Goal: Check status: Check status

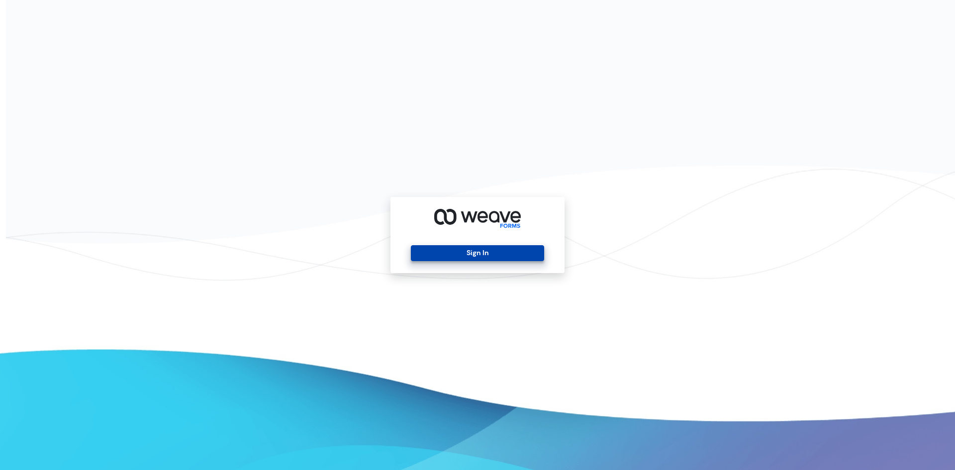
click at [453, 252] on button "Sign In" at bounding box center [477, 253] width 133 height 16
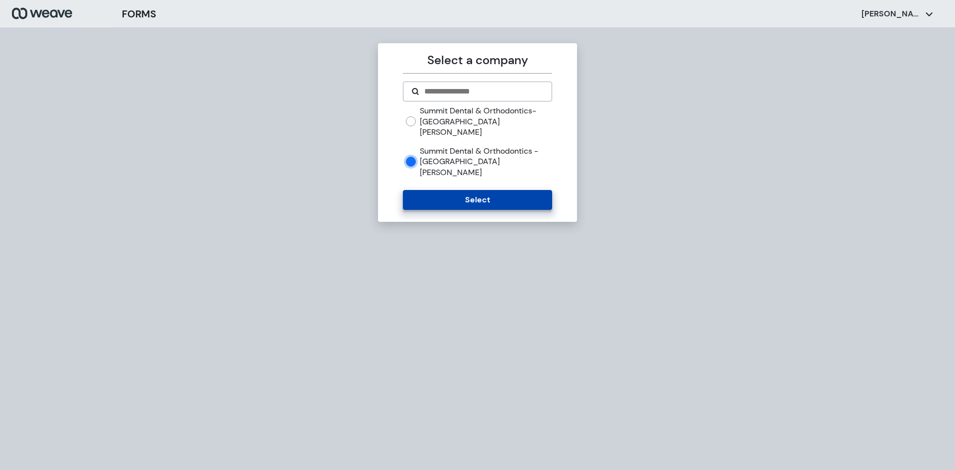
click at [459, 190] on button "Select" at bounding box center [477, 200] width 149 height 20
